Goal: Task Accomplishment & Management: Complete application form

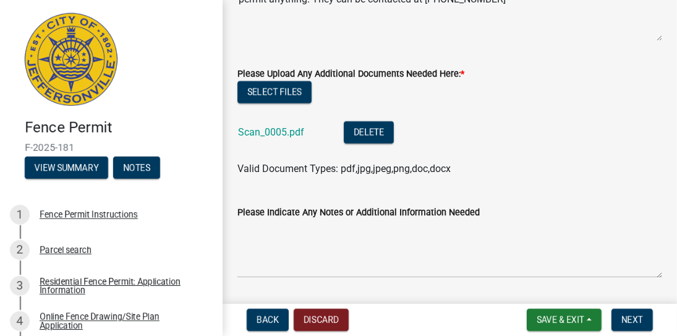
scroll to position [145, 0]
click at [57, 166] on button "View Summary" at bounding box center [66, 167] width 83 height 22
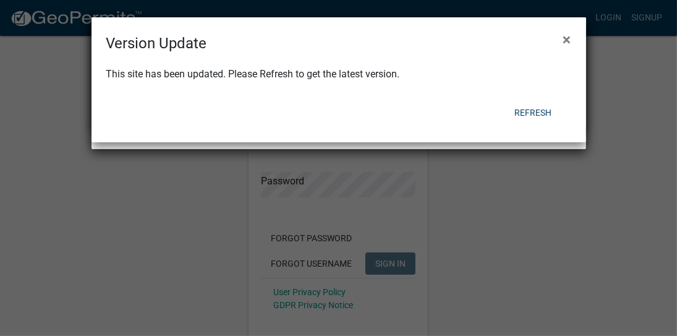
type input "Tammymburke"
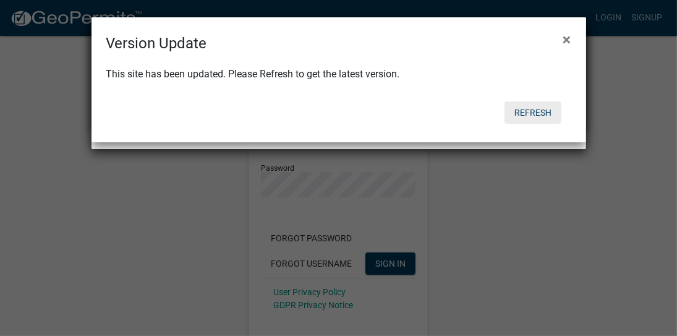
click at [538, 115] on button "Refresh" at bounding box center [532, 112] width 57 height 22
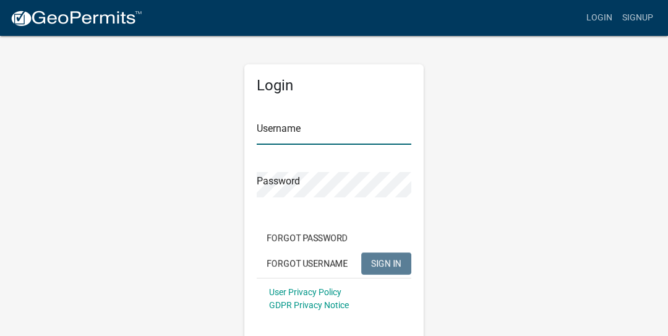
type input "Tammymburke"
click at [383, 262] on span "SIGN IN" at bounding box center [386, 263] width 30 height 10
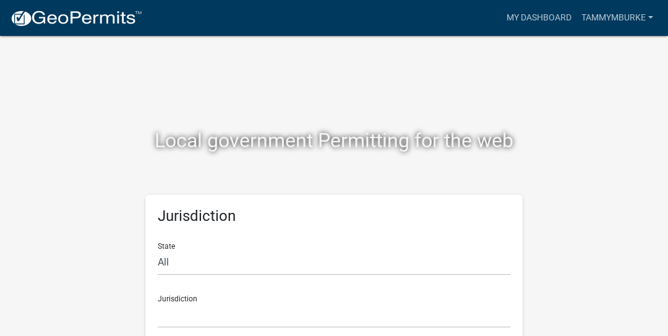
scroll to position [15, 0]
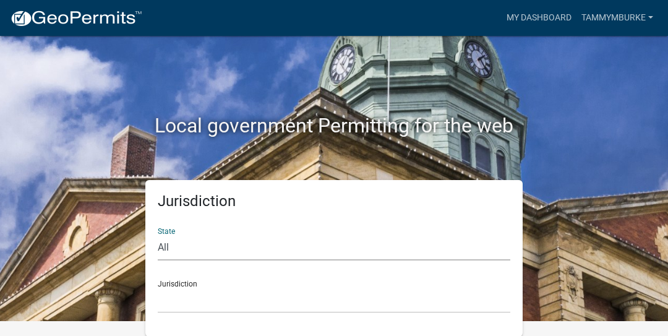
click at [321, 252] on select "All Colorado Georgia Indiana Iowa Kansas Minnesota Ohio South Carolina Wisconsin" at bounding box center [334, 247] width 352 height 25
select select "[US_STATE]"
click at [158, 235] on select "All Colorado Georgia Indiana Iowa Kansas Minnesota Ohio South Carolina Wisconsin" at bounding box center [334, 247] width 352 height 25
click at [206, 283] on div "Jurisdiction City of Charlestown, Indiana City of Jeffersonville, Indiana City …" at bounding box center [334, 291] width 352 height 43
click at [203, 291] on select "City of Charlestown, Indiana City of Jeffersonville, Indiana City of Logansport…" at bounding box center [334, 299] width 352 height 25
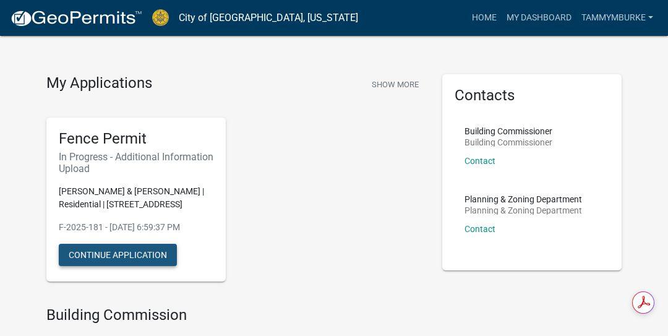
click at [100, 253] on button "Continue Application" at bounding box center [118, 255] width 118 height 22
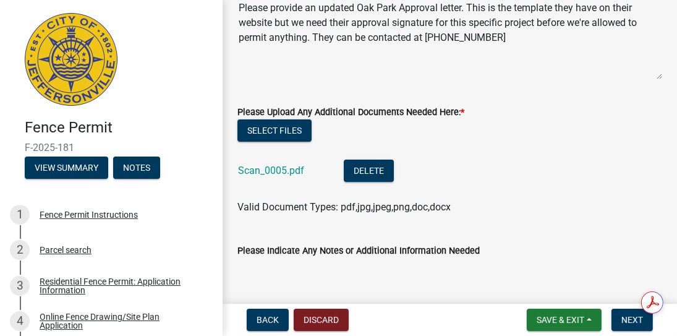
scroll to position [180, 0]
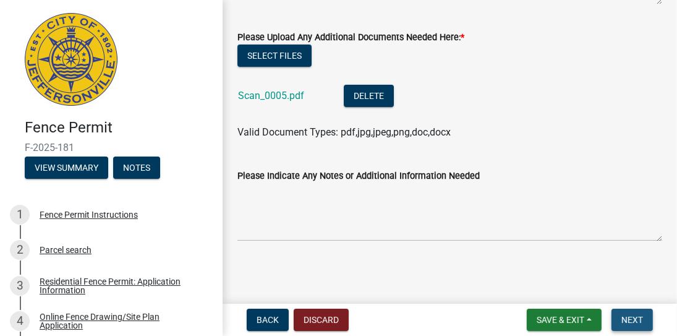
click at [631, 314] on button "Next" at bounding box center [631, 319] width 41 height 22
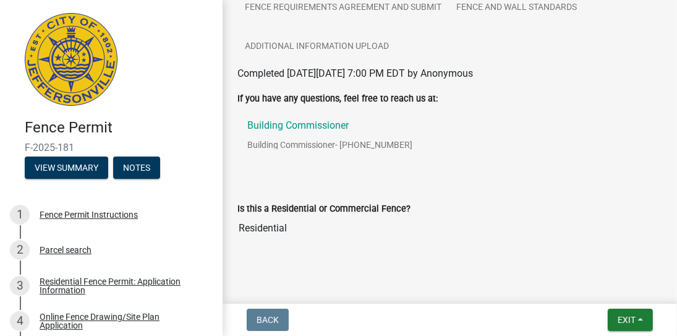
scroll to position [252, 0]
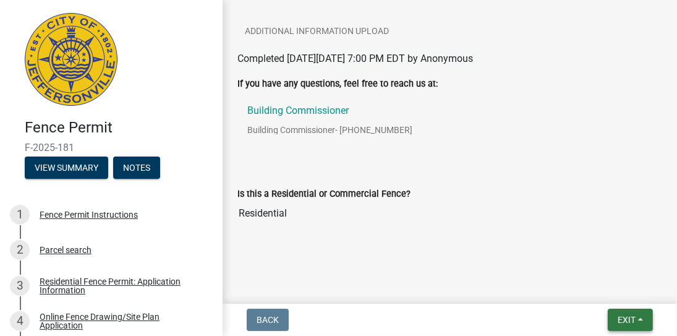
click at [642, 316] on button "Exit" at bounding box center [630, 319] width 45 height 22
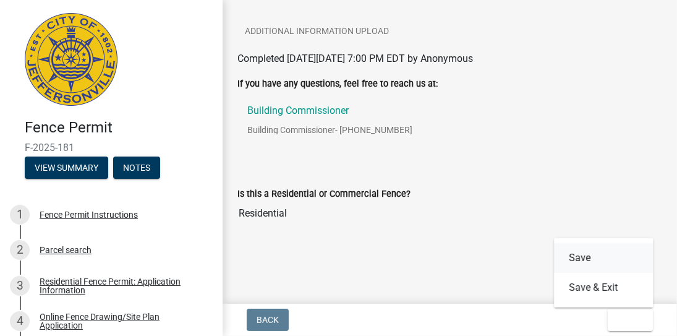
click at [580, 257] on button "Save" at bounding box center [603, 258] width 99 height 30
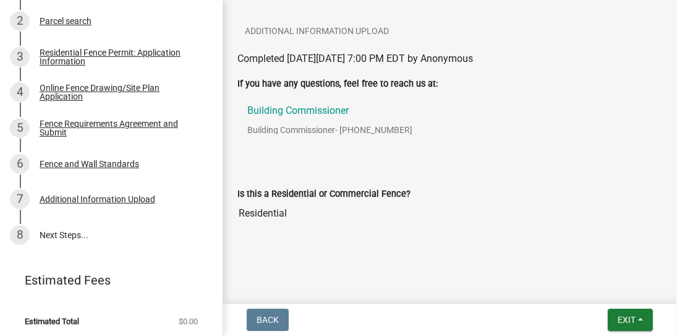
scroll to position [232, 0]
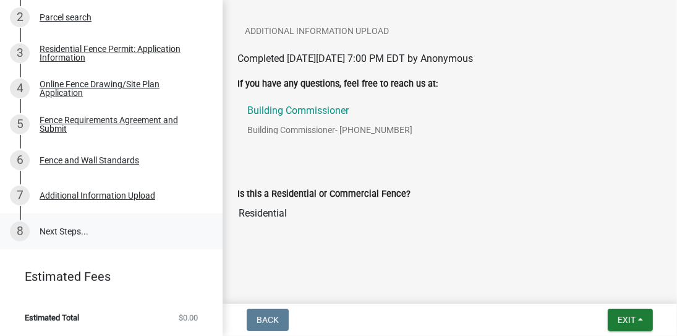
click at [47, 234] on link "8 Next Steps..." at bounding box center [111, 231] width 223 height 36
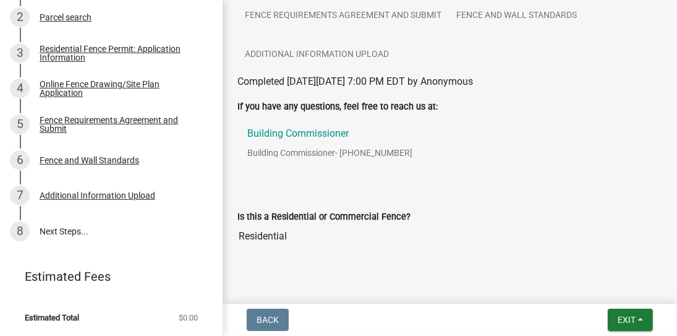
scroll to position [252, 0]
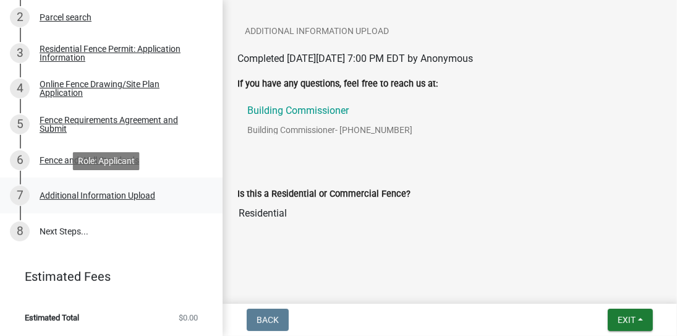
click at [74, 198] on div "Additional Information Upload" at bounding box center [98, 195] width 116 height 9
click at [56, 228] on link "8 Next Steps..." at bounding box center [111, 231] width 223 height 36
click at [56, 322] on li "Estimated Total $0.00" at bounding box center [111, 318] width 223 height 28
click at [59, 227] on link "8 Next Steps..." at bounding box center [111, 231] width 223 height 36
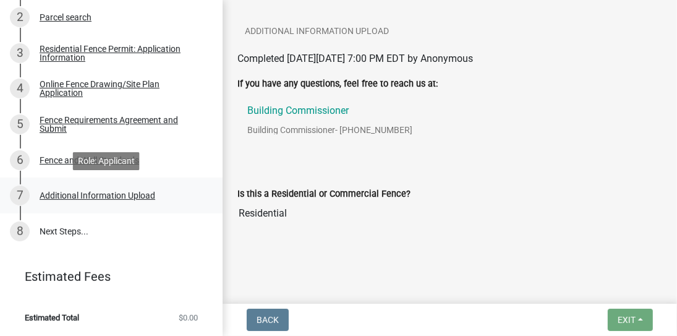
click at [51, 189] on div "7 Additional Information Upload" at bounding box center [106, 195] width 193 height 20
click at [87, 199] on div "Additional Information Upload" at bounding box center [98, 195] width 116 height 9
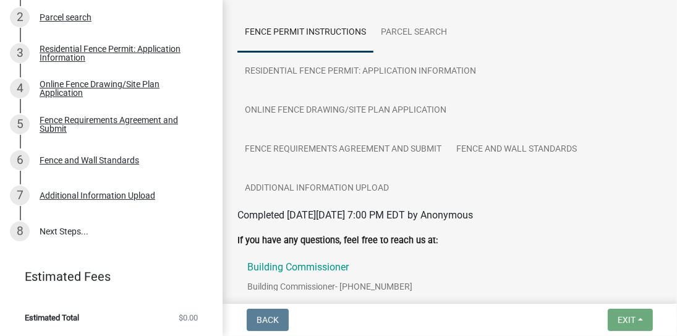
scroll to position [41, 0]
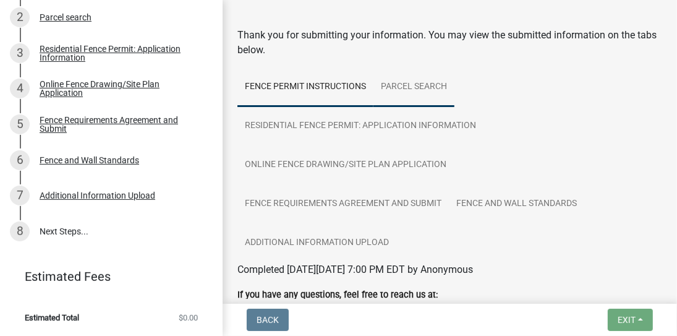
click at [419, 85] on link "Parcel search" at bounding box center [413, 87] width 81 height 40
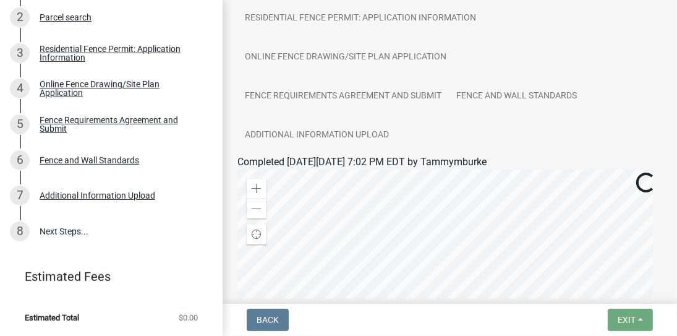
scroll to position [0, 0]
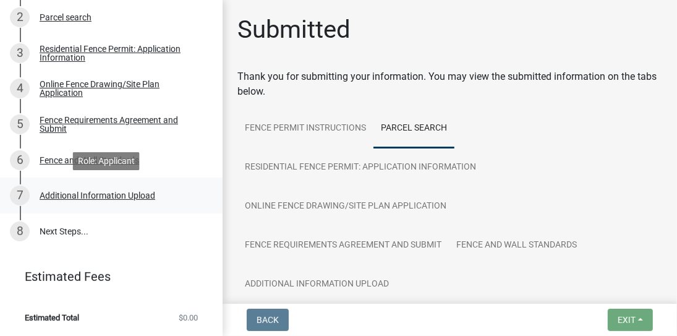
click at [58, 198] on div "Additional Information Upload" at bounding box center [98, 195] width 116 height 9
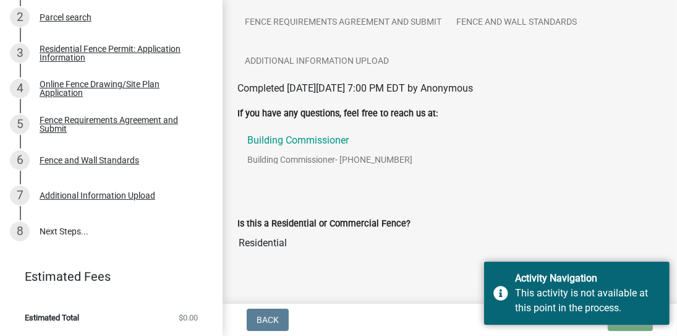
scroll to position [252, 0]
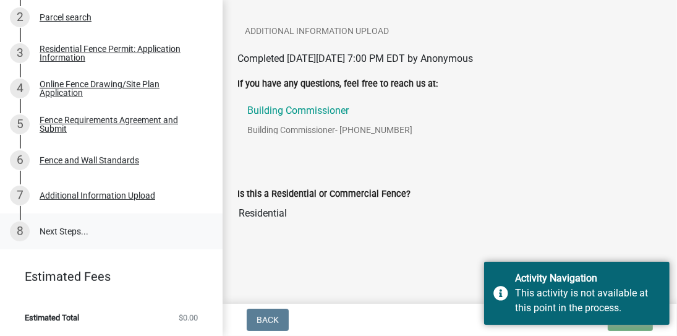
click at [50, 231] on link "8 Next Steps..." at bounding box center [111, 231] width 223 height 36
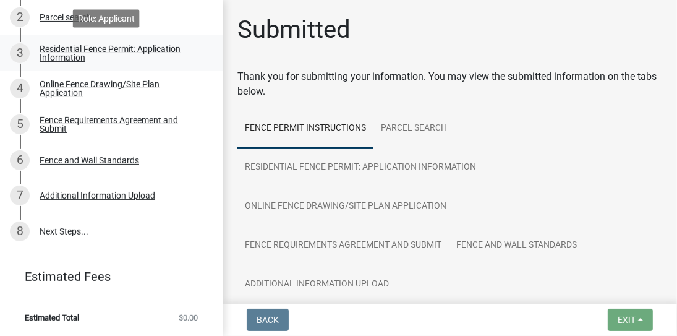
scroll to position [0, 0]
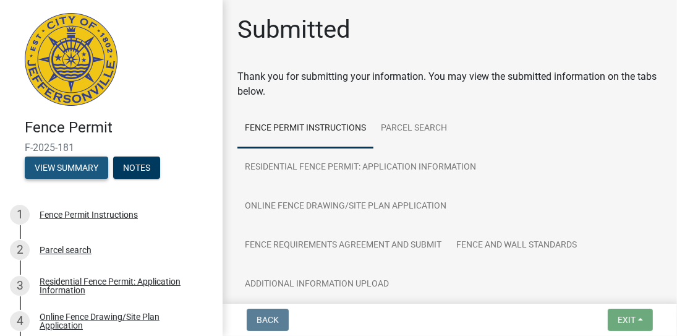
click at [47, 166] on button "View Summary" at bounding box center [66, 167] width 83 height 22
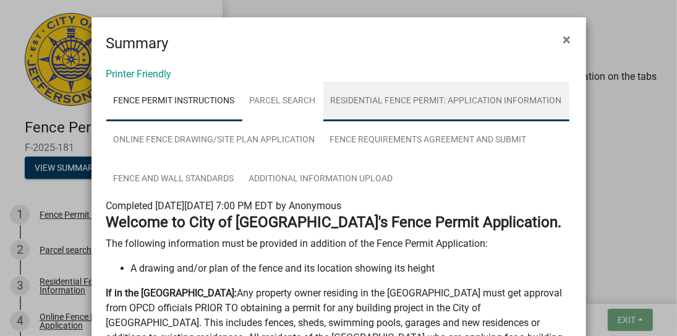
click at [395, 91] on link "Residential Fence Permit: Application Information" at bounding box center [446, 102] width 246 height 40
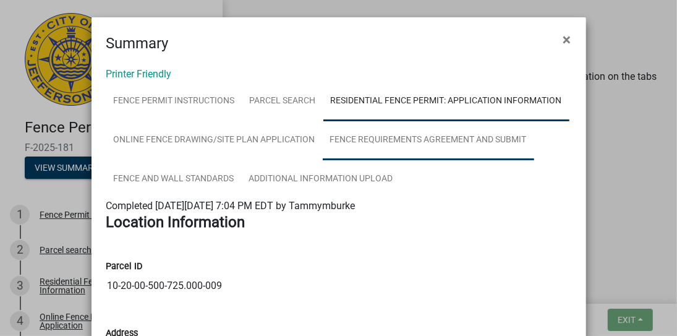
click at [425, 137] on link "Fence Requirements Agreement and Submit" at bounding box center [428, 141] width 211 height 40
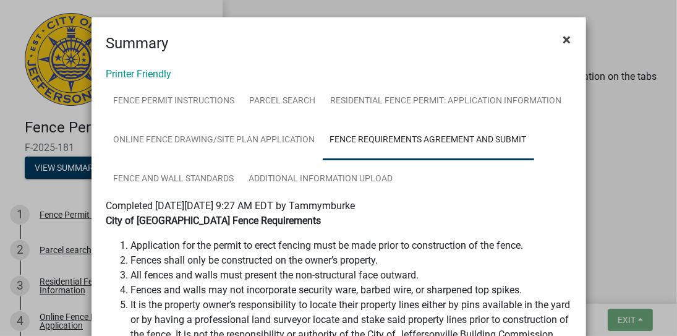
click at [564, 38] on span "×" at bounding box center [567, 39] width 8 height 17
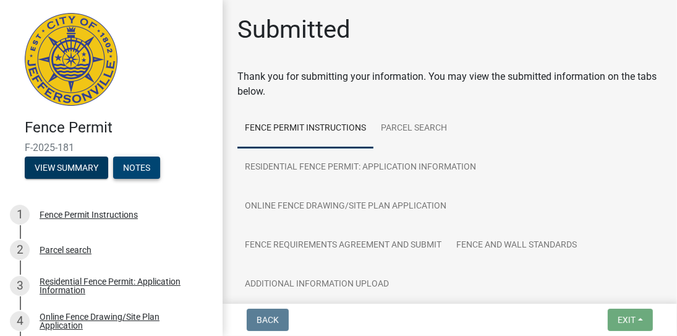
click at [137, 168] on button "Notes" at bounding box center [136, 167] width 47 height 22
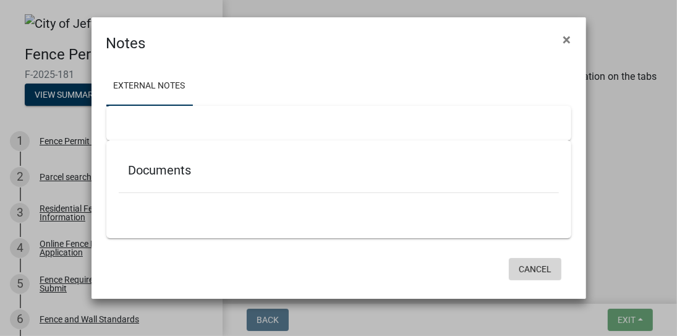
click at [537, 265] on button "Cancel" at bounding box center [535, 269] width 53 height 22
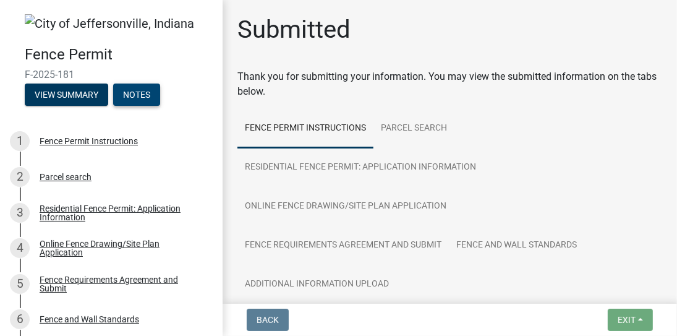
scroll to position [159, 0]
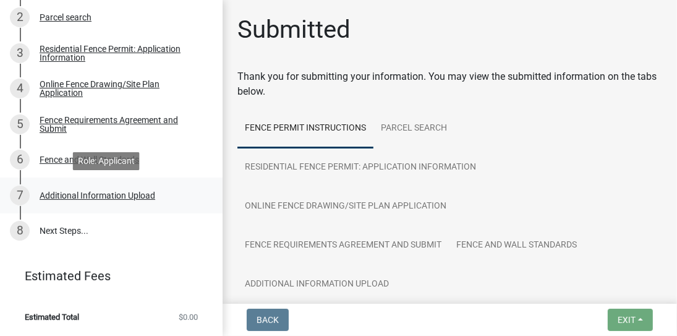
click at [104, 194] on div "Additional Information Upload" at bounding box center [98, 195] width 116 height 9
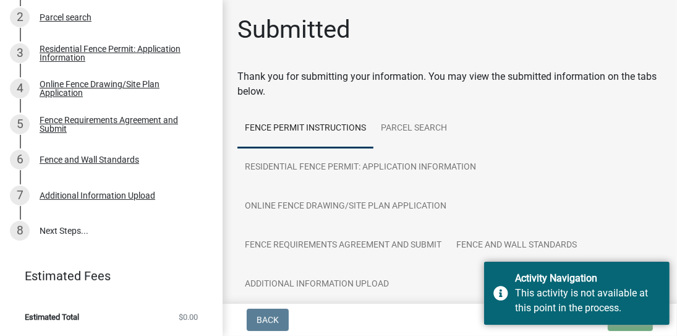
scroll to position [252, 0]
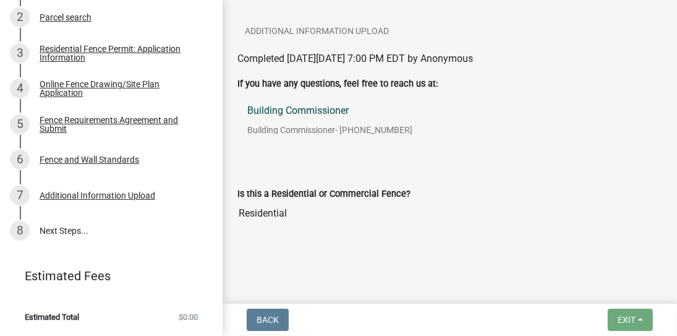
click at [296, 107] on p "Building Commissioner" at bounding box center [329, 111] width 165 height 10
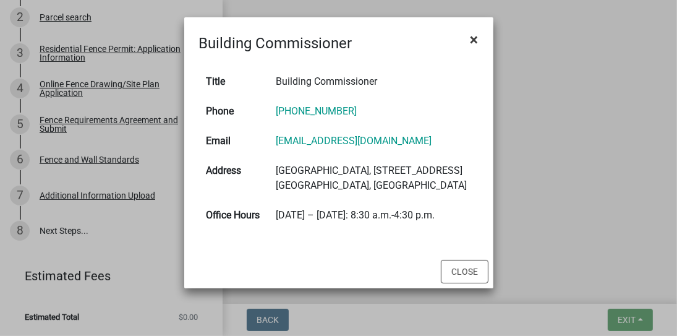
click at [477, 41] on span "×" at bounding box center [474, 39] width 8 height 17
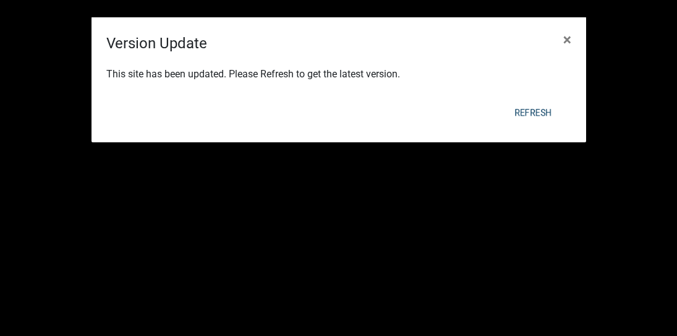
scroll to position [15, 0]
